Goal: Task Accomplishment & Management: Complete application form

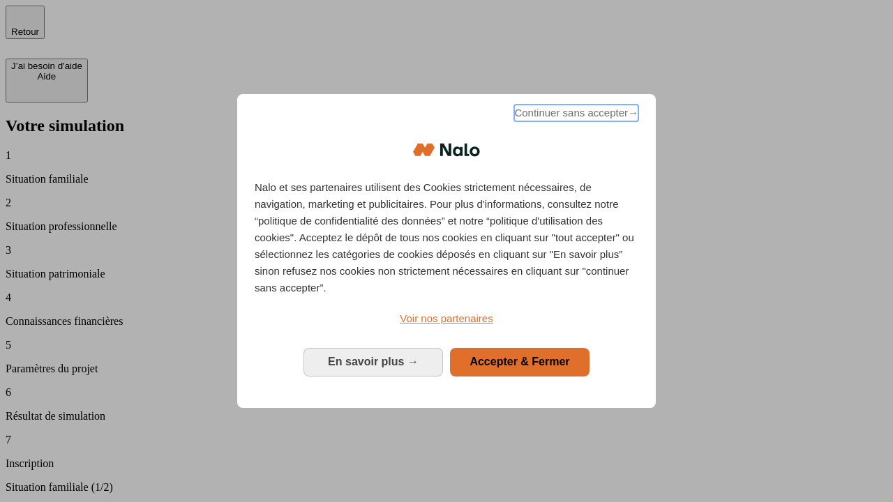
click at [575, 115] on span "Continuer sans accepter →" at bounding box center [576, 113] width 124 height 17
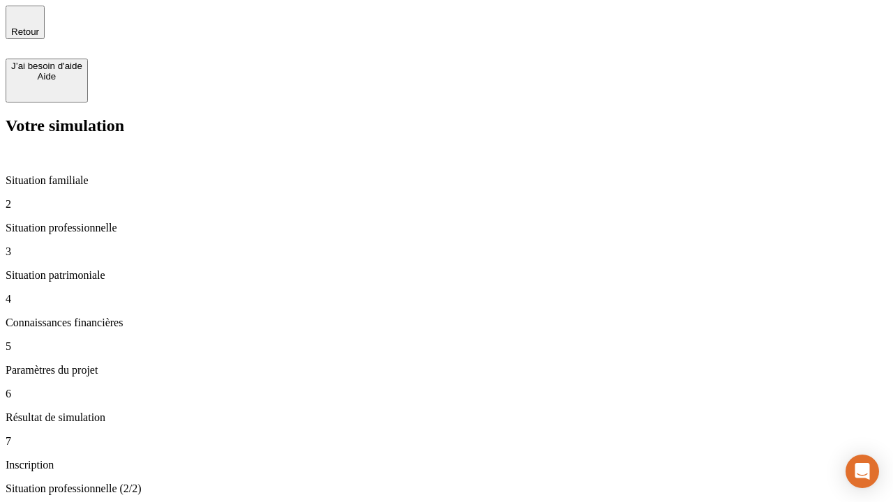
type input "30 000"
type input "40 000"
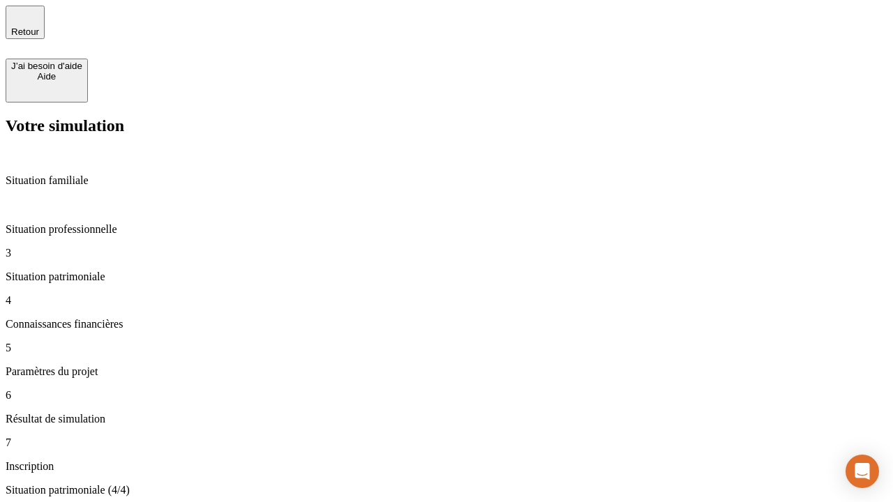
type input "1 100"
type input "20"
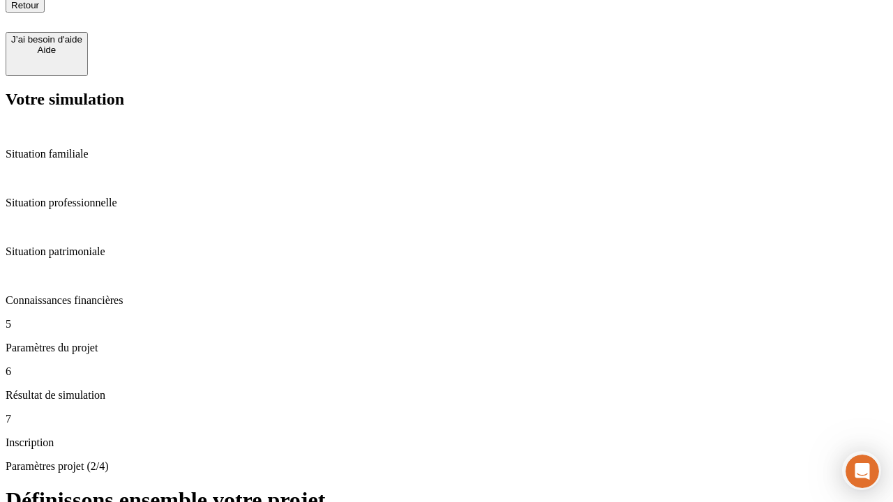
type input "40"
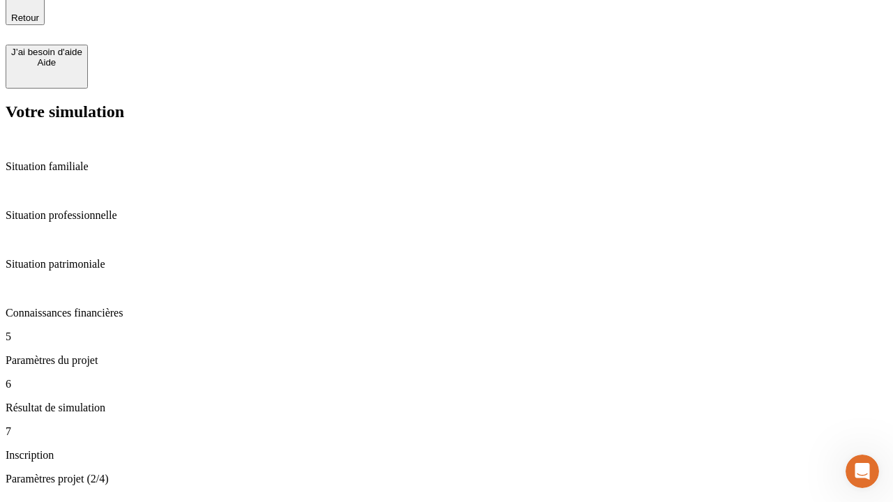
type input "62"
type input "50 000"
type input "640"
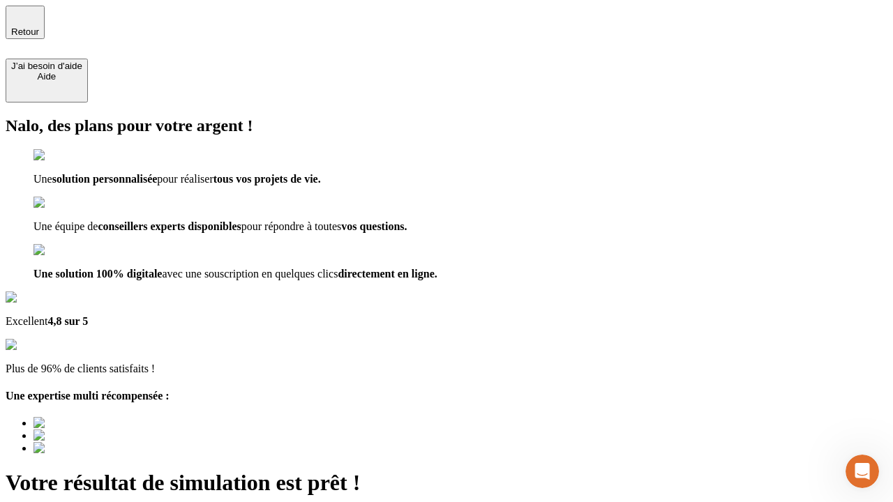
type input "[EMAIL_ADDRESS][DOMAIN_NAME]"
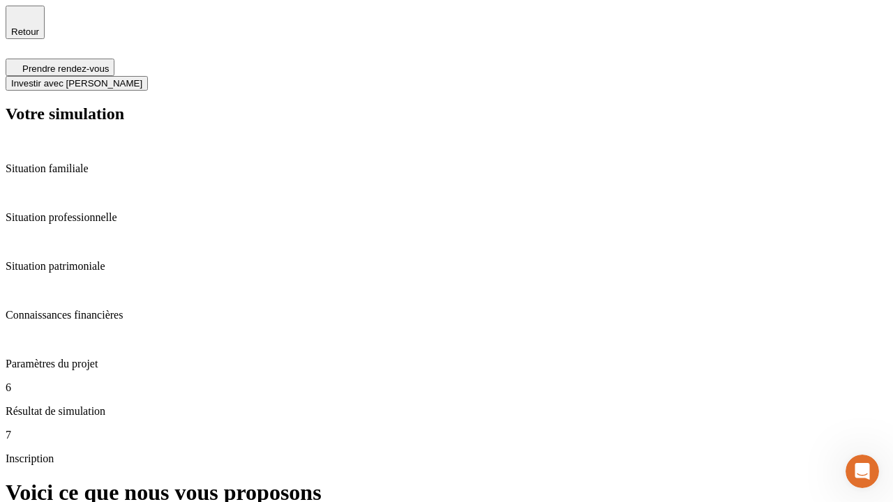
click at [142, 78] on span "Investir avec [PERSON_NAME]" at bounding box center [76, 83] width 131 height 10
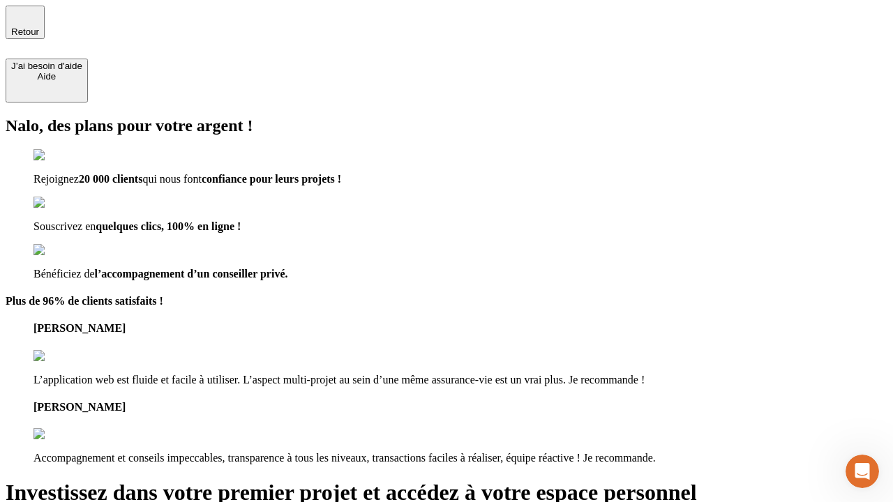
type input "[PERSON_NAME][EMAIL_ADDRESS][DOMAIN_NAME]"
